Goal: Information Seeking & Learning: Compare options

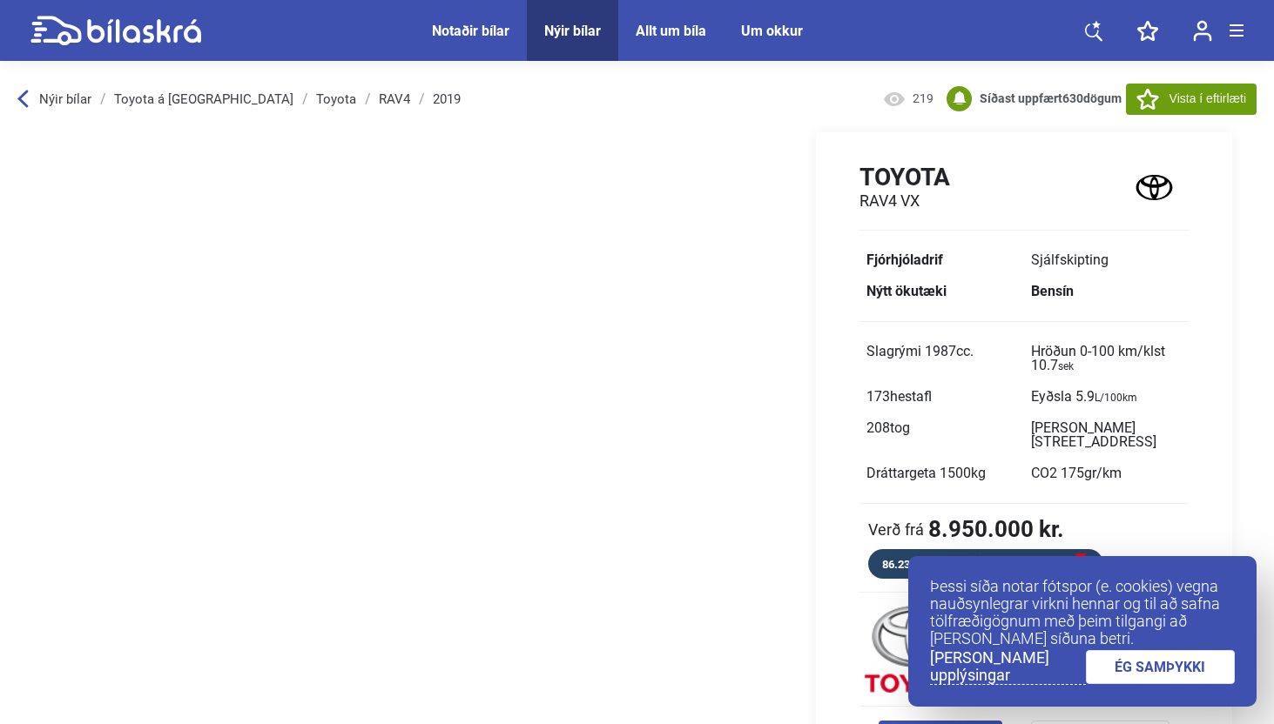
click at [1137, 658] on link "ÉG SAMÞYKKI" at bounding box center [1161, 667] width 150 height 34
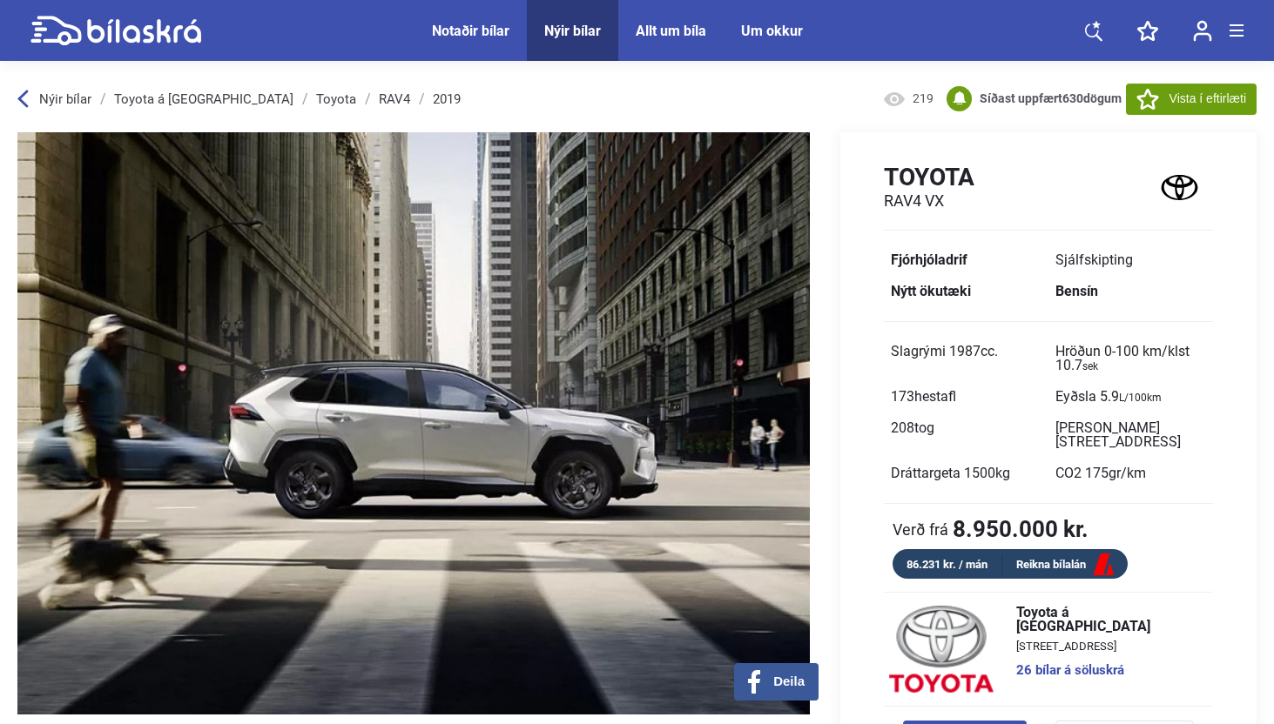
click at [478, 30] on div "Notaðir bílar" at bounding box center [470, 31] width 77 height 17
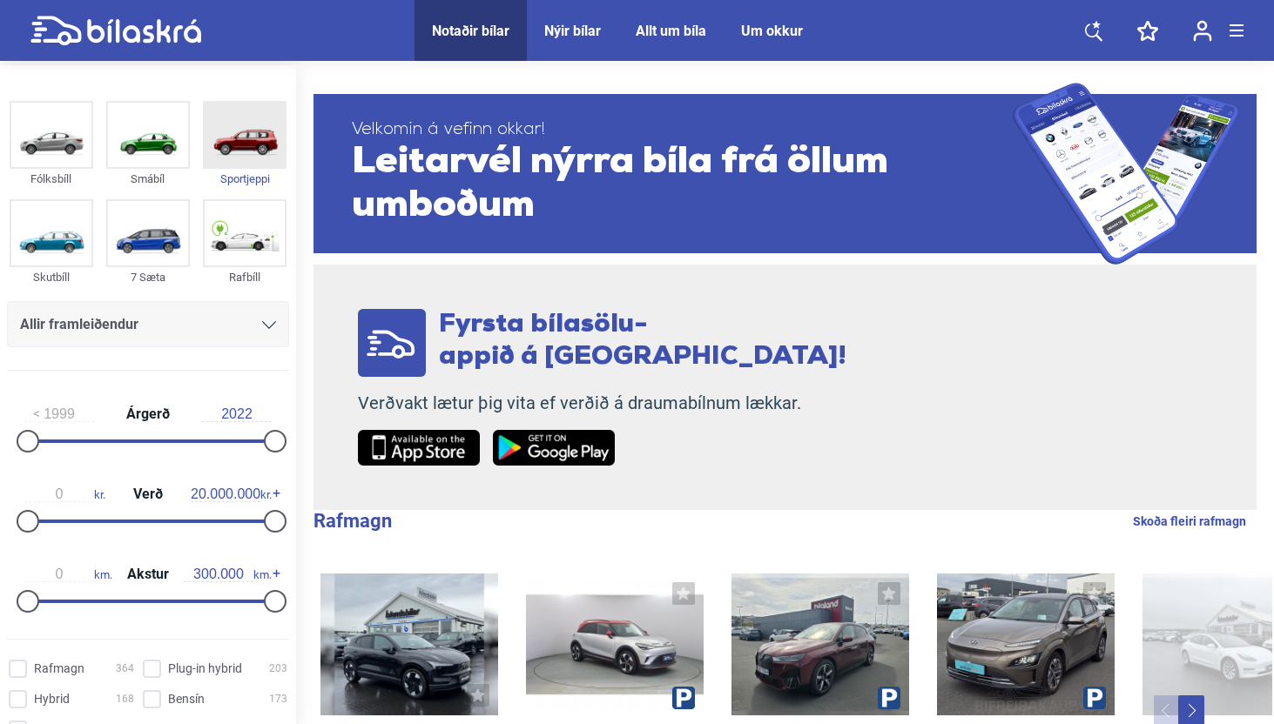
click at [212, 158] on img at bounding box center [245, 135] width 80 height 64
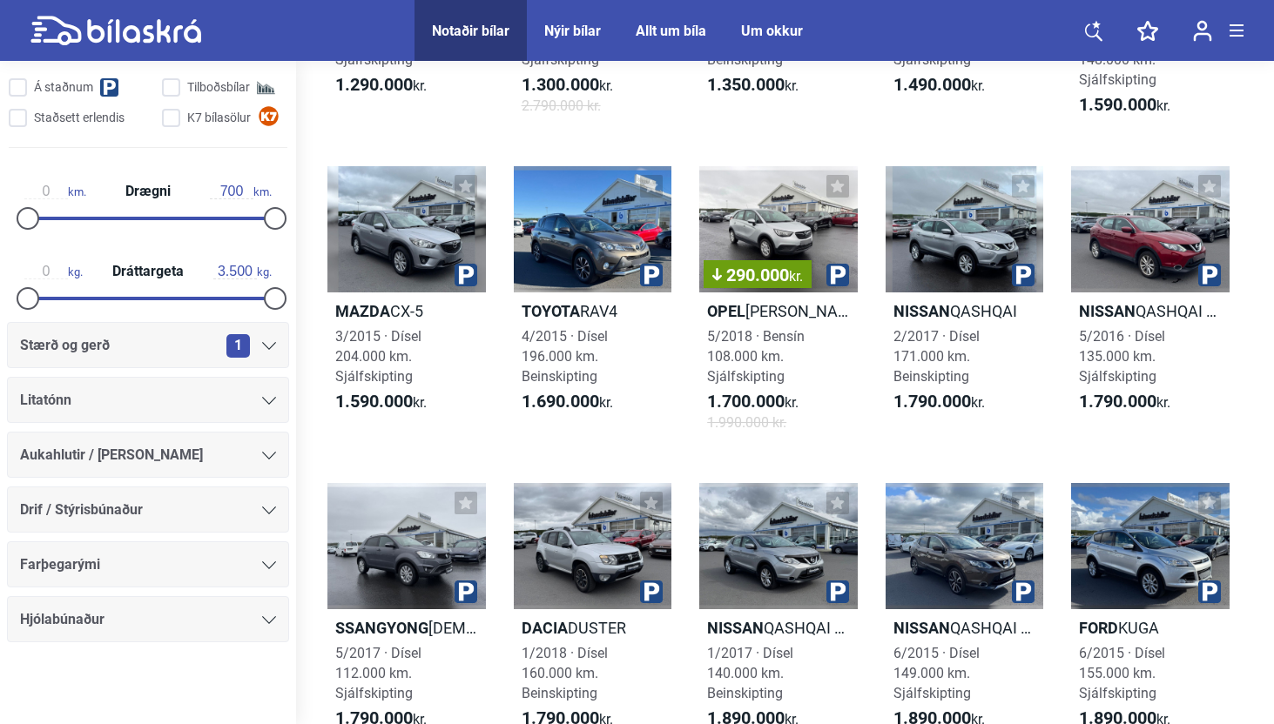
scroll to position [790, 0]
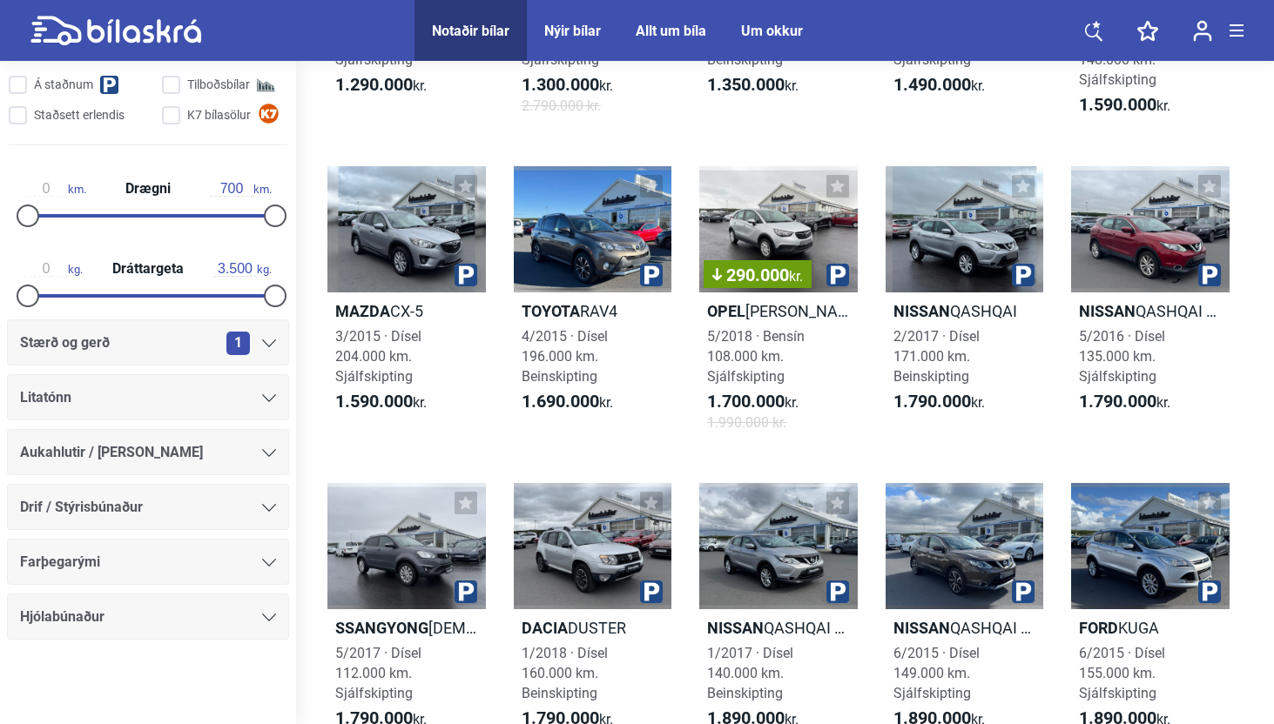
click at [254, 354] on div "1" at bounding box center [251, 344] width 50 height 24
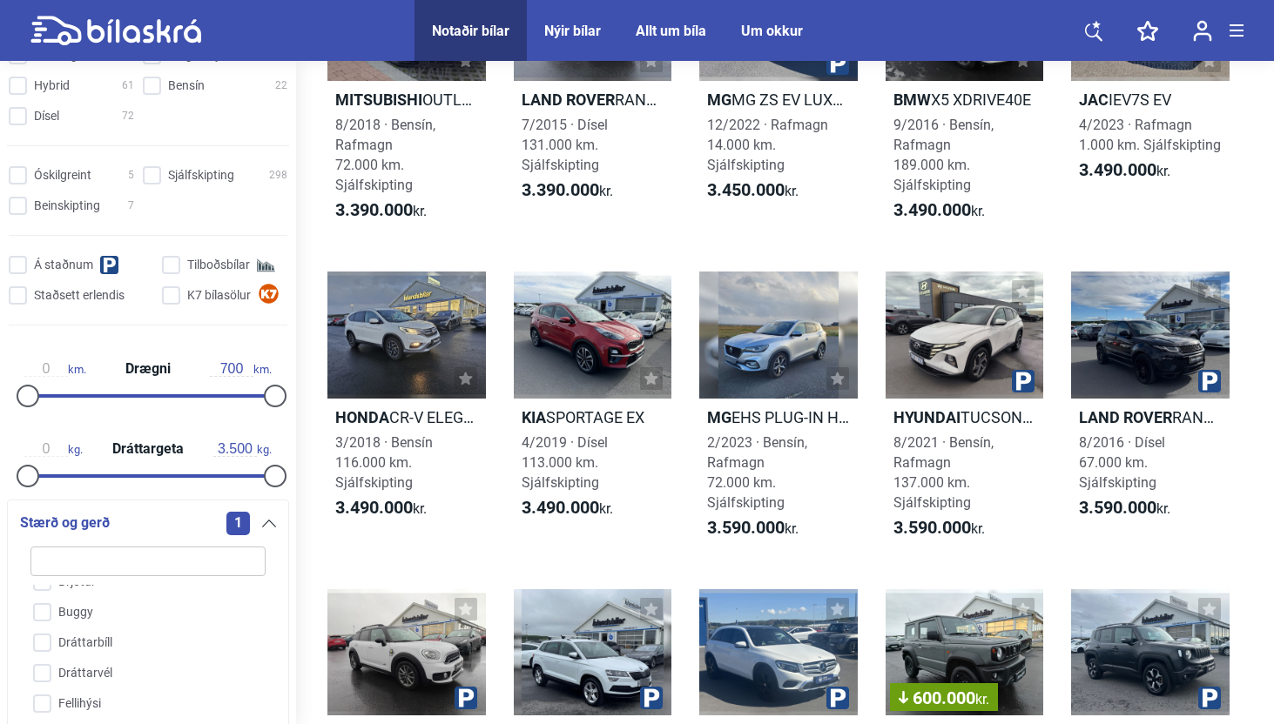
scroll to position [3958, 0]
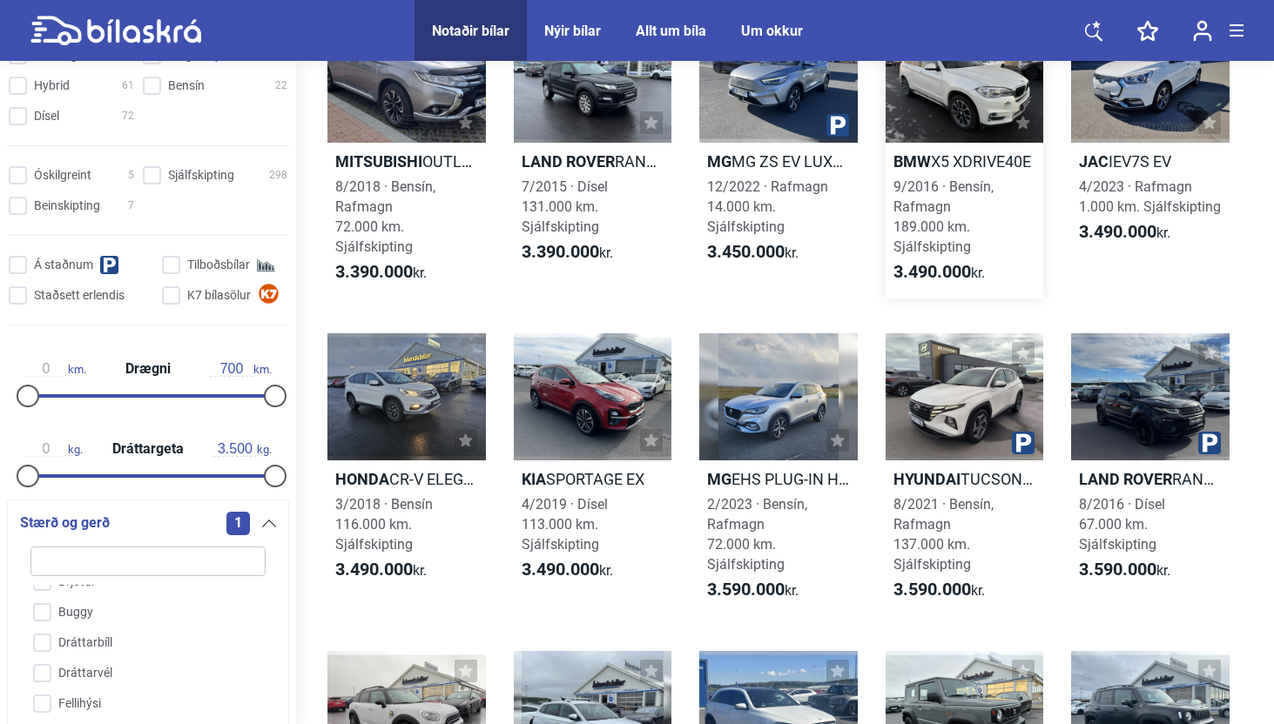
type input "ö"
checkbox input "false"
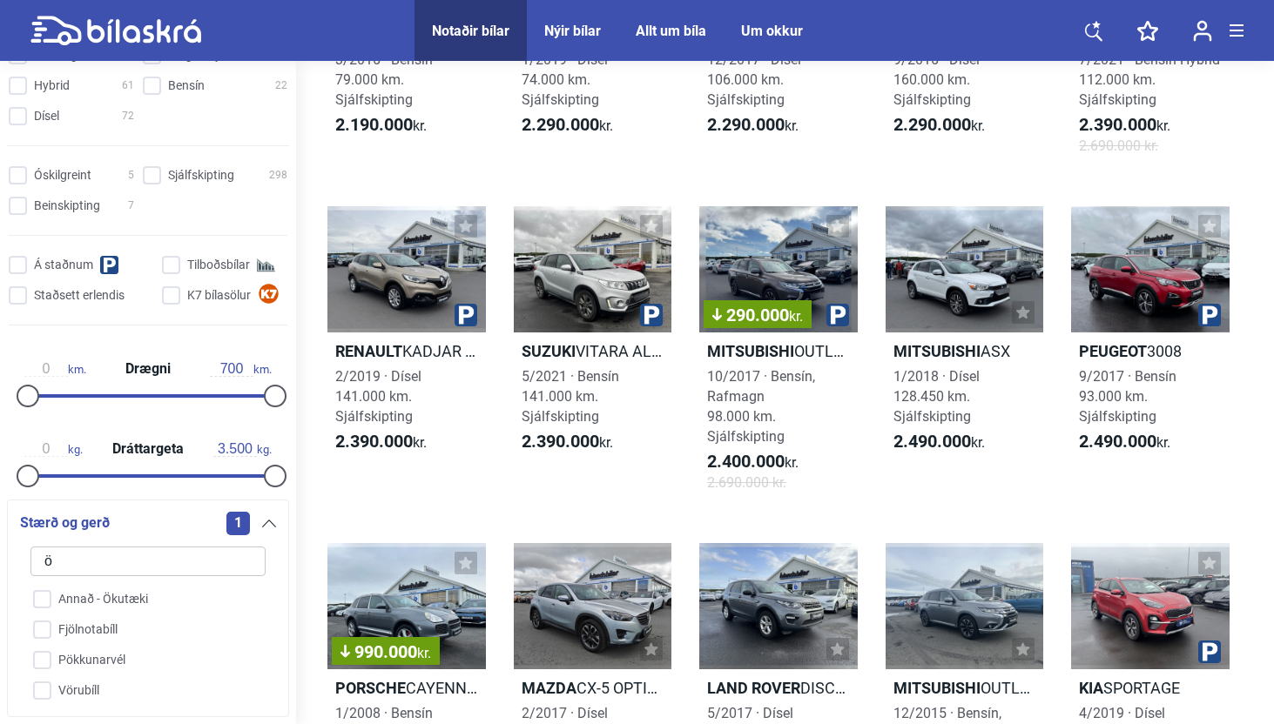
scroll to position [0, 0]
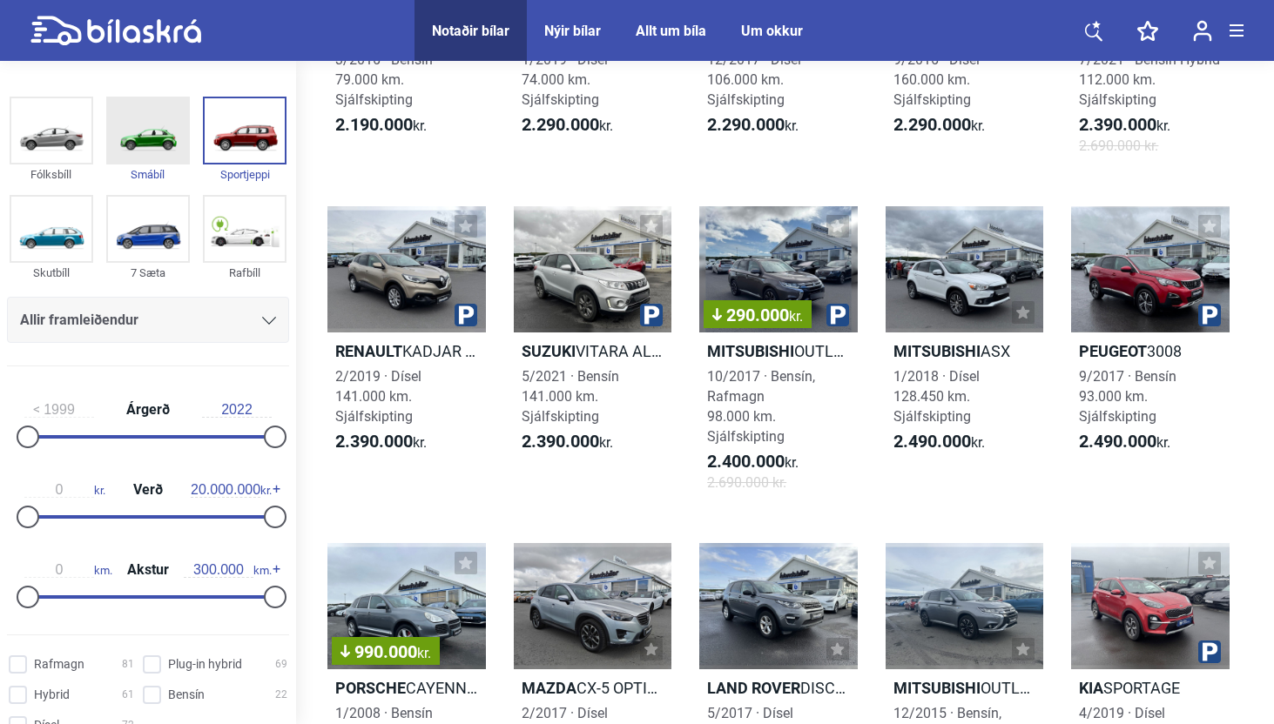
type input "ö"
click at [147, 155] on img at bounding box center [148, 130] width 80 height 64
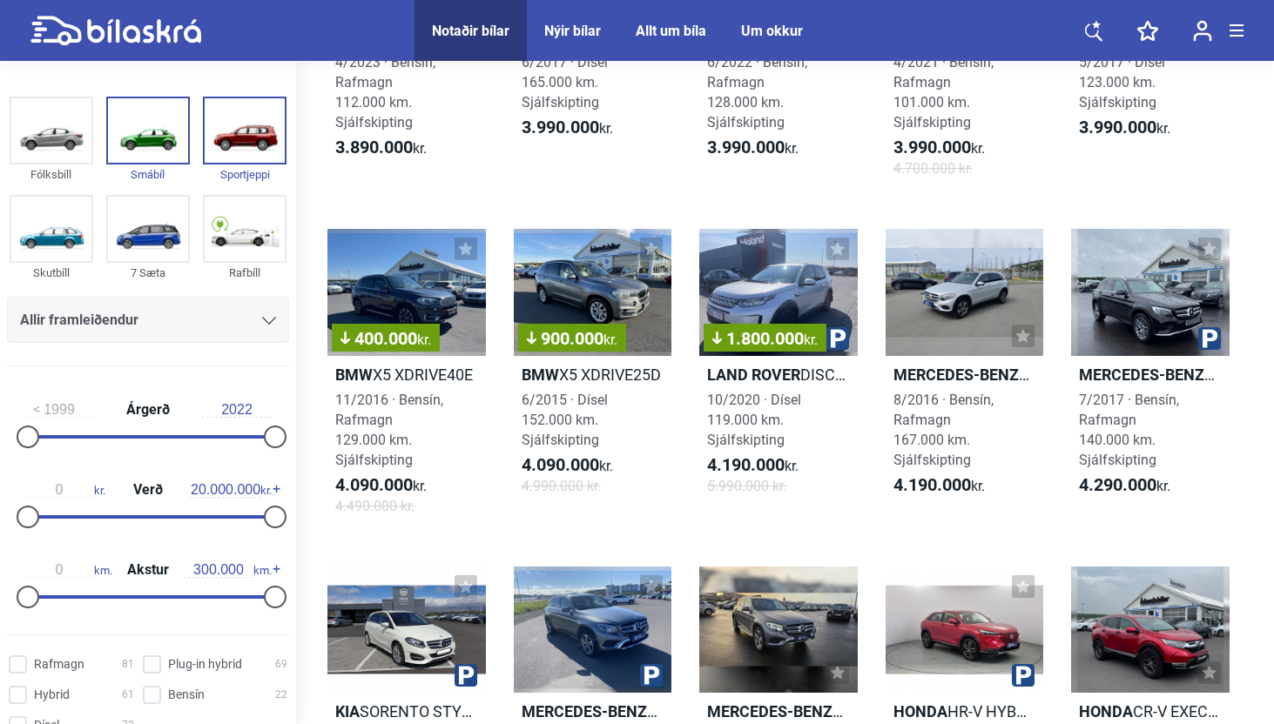
scroll to position [5057, 0]
